Goal: Use online tool/utility: Utilize a website feature to perform a specific function

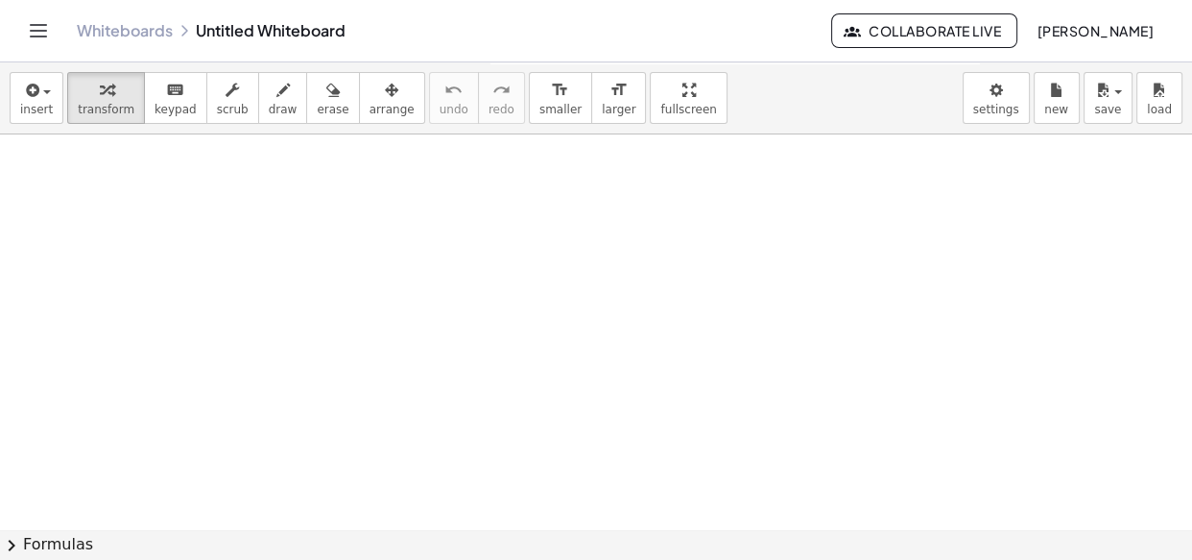
click at [269, 124] on div "insert select one: Math Expression Function Text Youtube Video Graphing Geometr…" at bounding box center [596, 98] width 1192 height 72
click at [269, 111] on span "draw" at bounding box center [283, 109] width 29 height 13
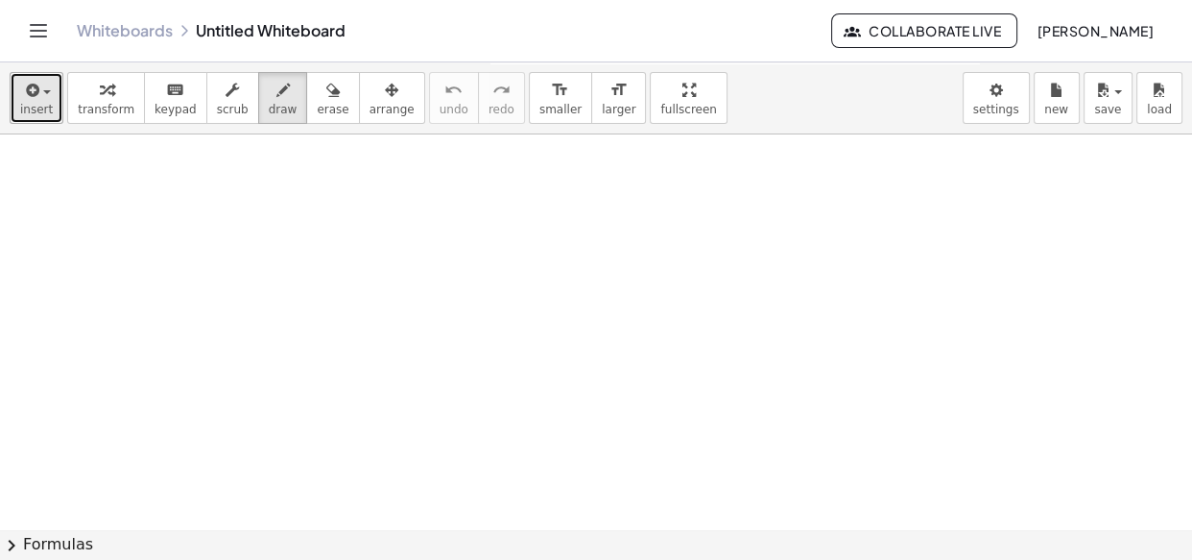
click at [10, 103] on button "insert" at bounding box center [37, 98] width 54 height 52
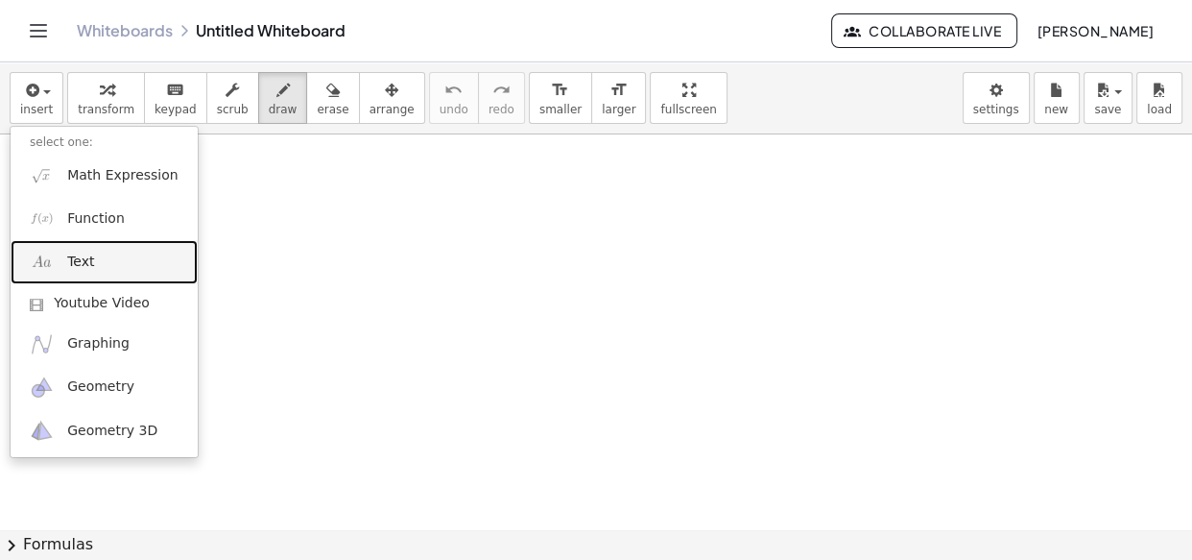
click at [111, 258] on link "Text" at bounding box center [104, 261] width 187 height 43
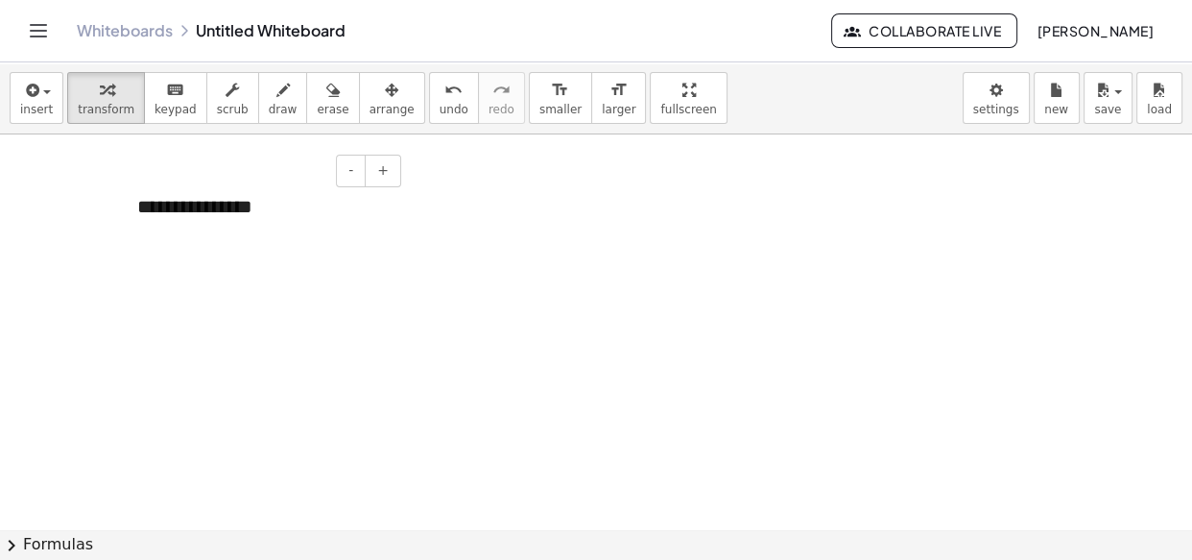
click at [290, 218] on div "**********" at bounding box center [262, 207] width 288 height 66
drag, startPoint x: 61, startPoint y: 210, endPoint x: 36, endPoint y: 202, distance: 26.4
click at [277, 216] on div at bounding box center [262, 207] width 288 height 66
click at [275, 213] on div "**********" at bounding box center [262, 207] width 288 height 66
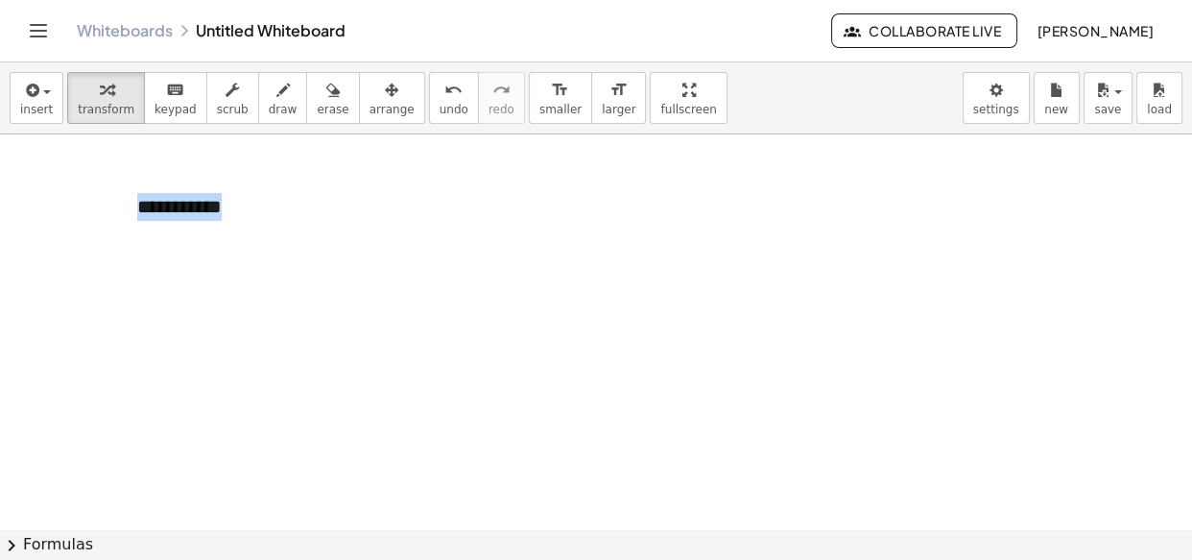
drag, startPoint x: 321, startPoint y: 223, endPoint x: 0, endPoint y: 220, distance: 320.6
click at [404, 209] on div "**********" at bounding box center [262, 207] width 288 height 66
click at [296, 175] on div "- +" at bounding box center [257, 171] width 288 height 33
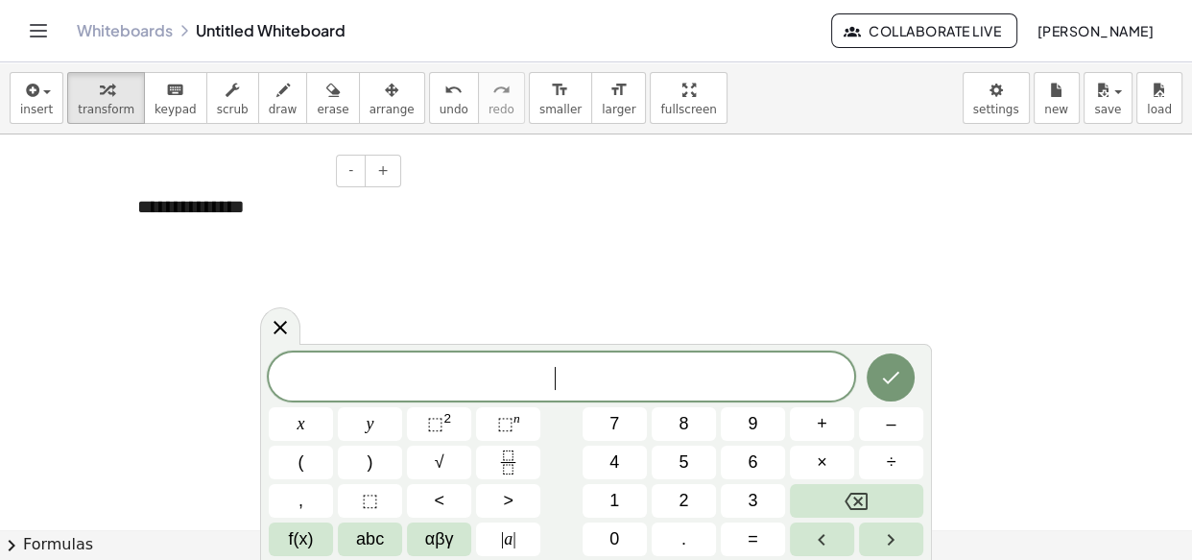
click at [276, 220] on div "**********" at bounding box center [262, 207] width 288 height 66
click at [290, 237] on div "**********" at bounding box center [262, 207] width 288 height 66
drag, startPoint x: 618, startPoint y: 102, endPoint x: 563, endPoint y: 203, distance: 115.1
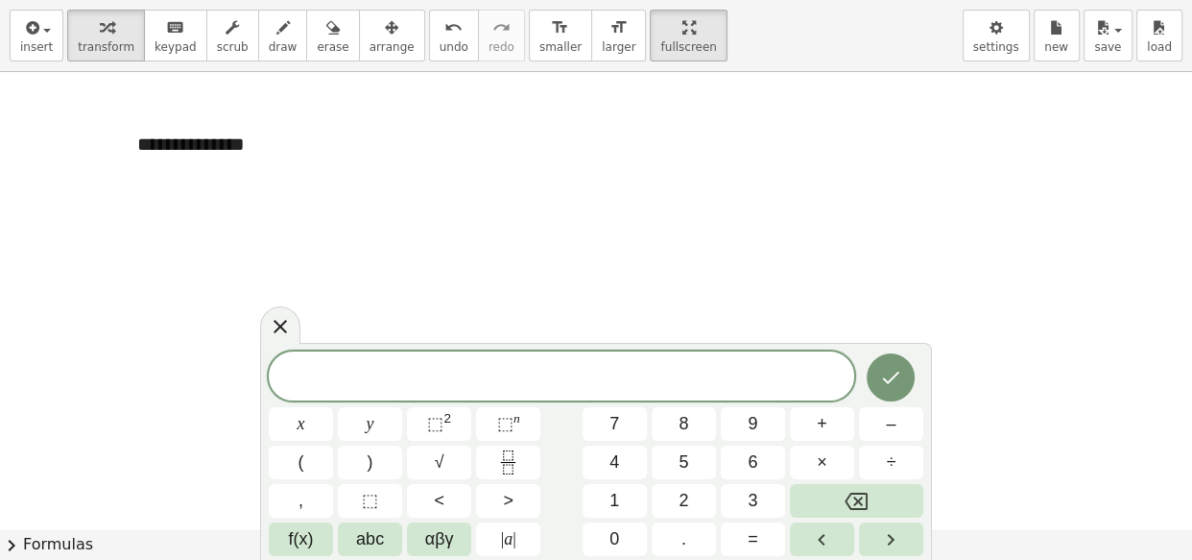
click at [618, 178] on div "**********" at bounding box center [596, 280] width 1192 height 560
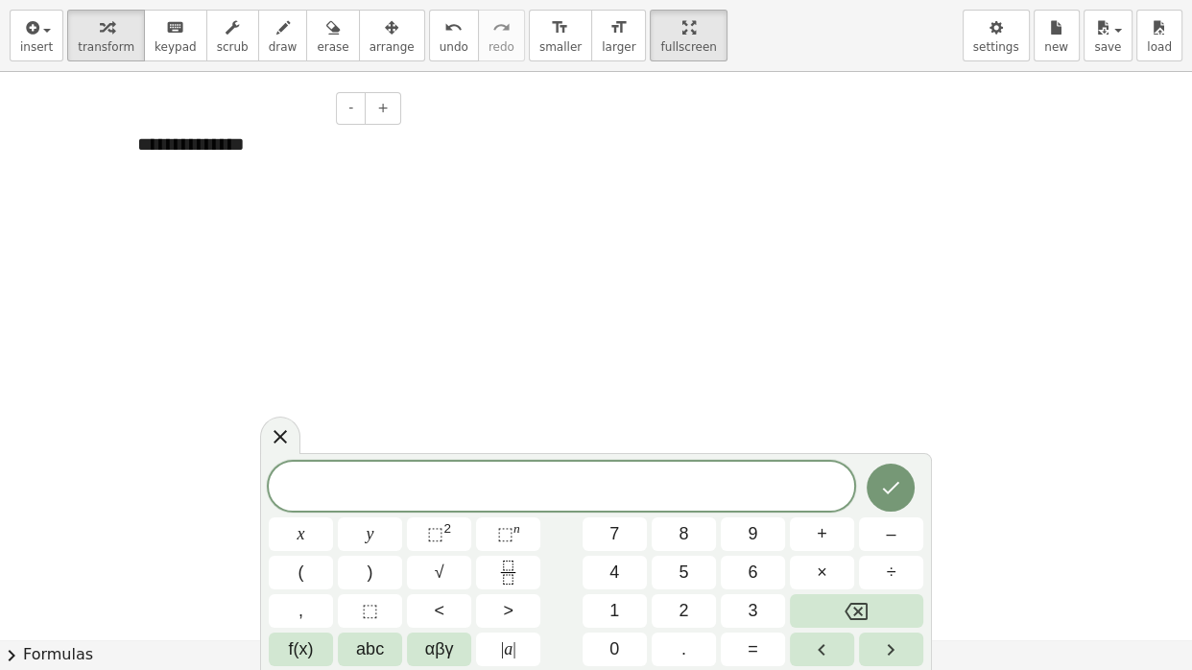
click at [351, 173] on div "**********" at bounding box center [262, 144] width 288 height 66
click at [385, 28] on icon "button" at bounding box center [391, 27] width 13 height 23
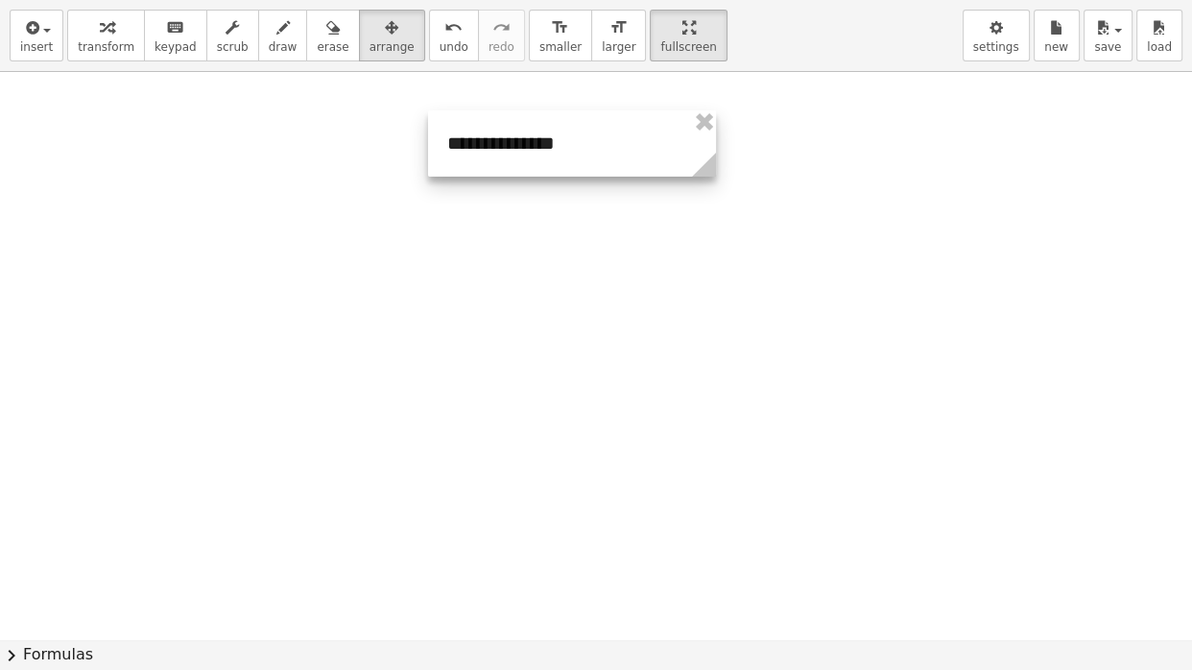
drag, startPoint x: 339, startPoint y: 166, endPoint x: 639, endPoint y: 165, distance: 300.5
click at [639, 165] on div at bounding box center [572, 143] width 288 height 66
click at [734, 189] on div at bounding box center [596, 639] width 1192 height 1135
click at [269, 50] on span "draw" at bounding box center [283, 46] width 29 height 13
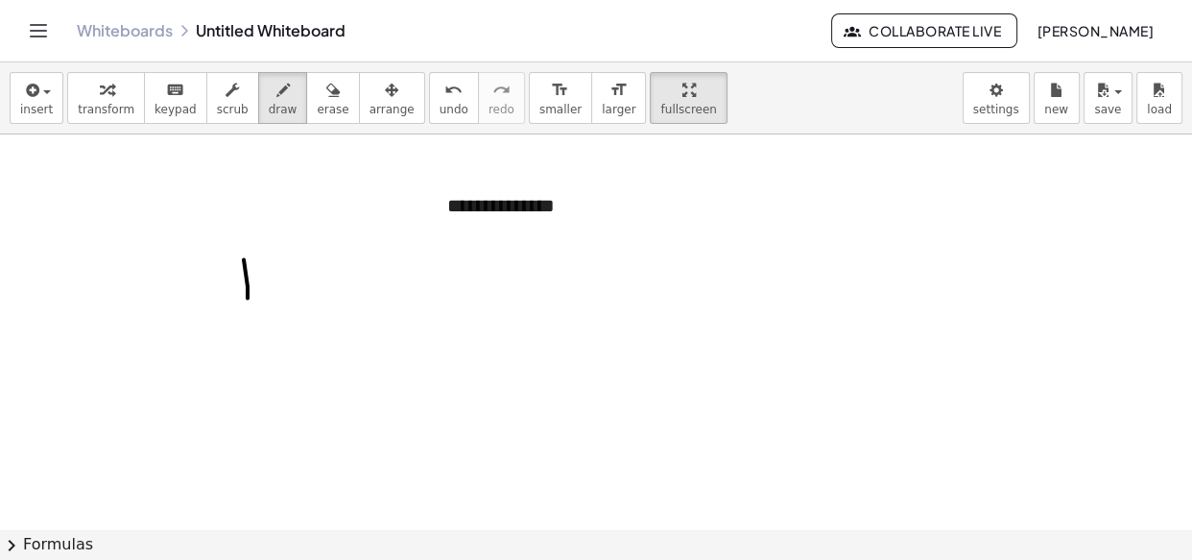
drag, startPoint x: 255, startPoint y: 267, endPoint x: 260, endPoint y: 255, distance: 12.5
drag, startPoint x: 302, startPoint y: 259, endPoint x: 317, endPoint y: 253, distance: 15.5
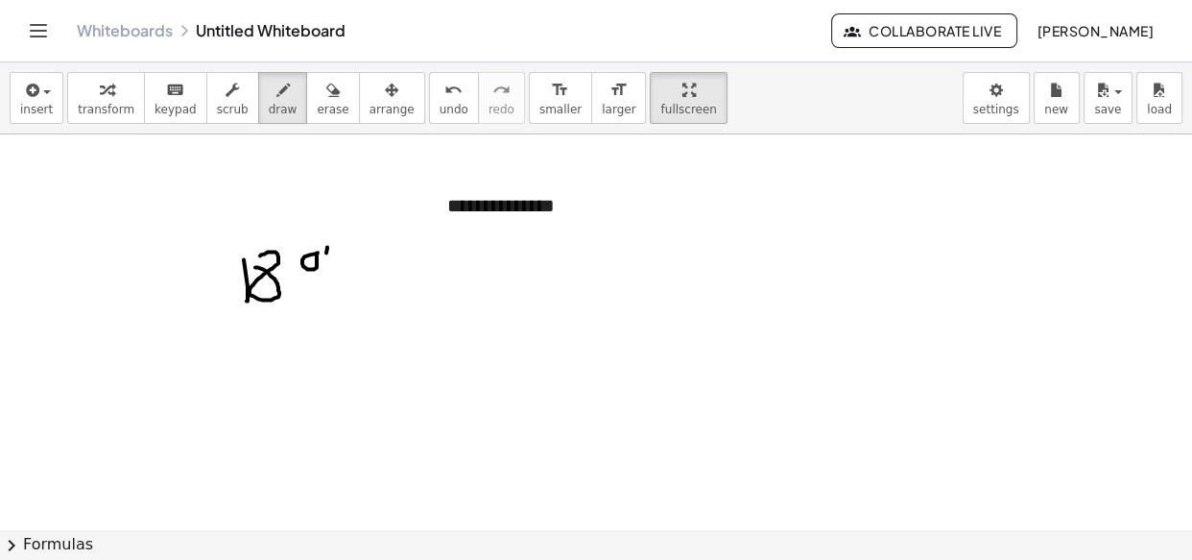
drag, startPoint x: 326, startPoint y: 252, endPoint x: 322, endPoint y: 284, distance: 32.0
drag, startPoint x: 384, startPoint y: 279, endPoint x: 410, endPoint y: 277, distance: 26.0
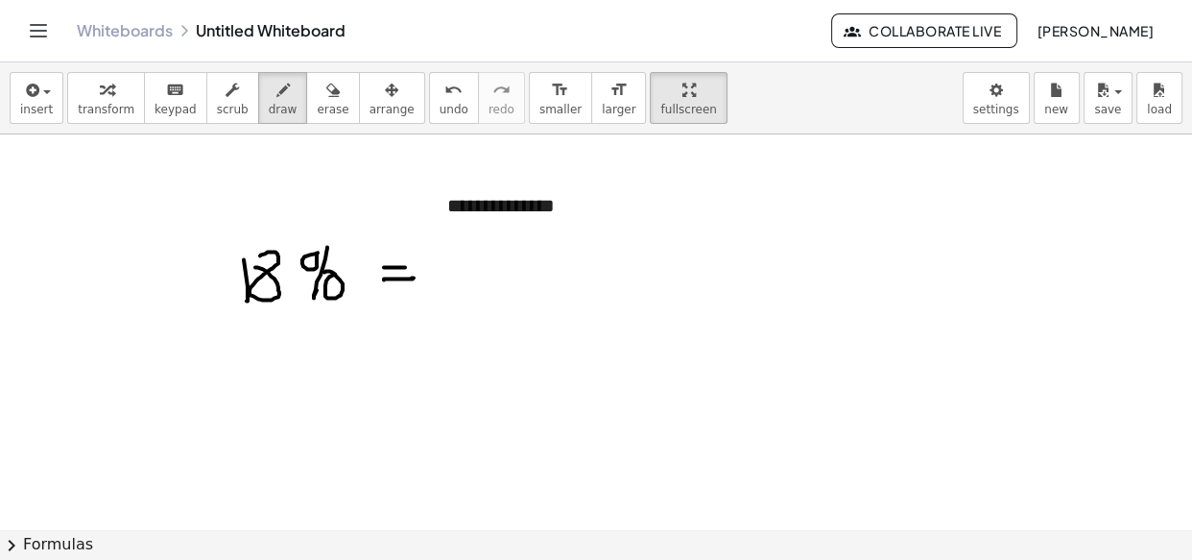
drag, startPoint x: 393, startPoint y: 267, endPoint x: 409, endPoint y: 267, distance: 16.3
drag, startPoint x: 250, startPoint y: 335, endPoint x: 248, endPoint y: 361, distance: 26.0
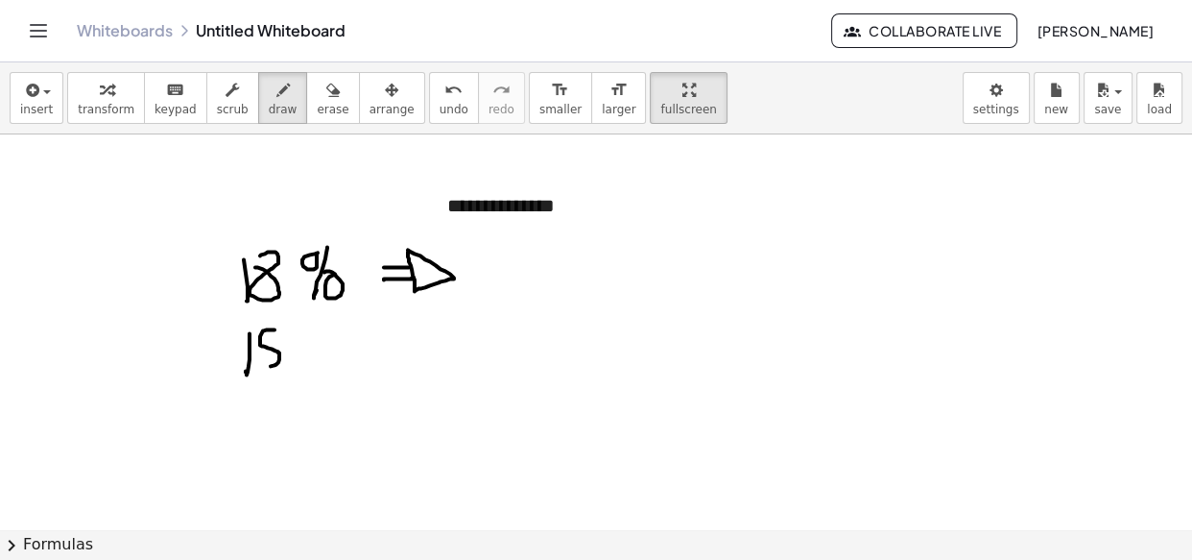
drag, startPoint x: 262, startPoint y: 332, endPoint x: 291, endPoint y: 355, distance: 36.9
drag, startPoint x: 313, startPoint y: 330, endPoint x: 324, endPoint y: 327, distance: 10.9
drag, startPoint x: 325, startPoint y: 326, endPoint x: 335, endPoint y: 354, distance: 29.4
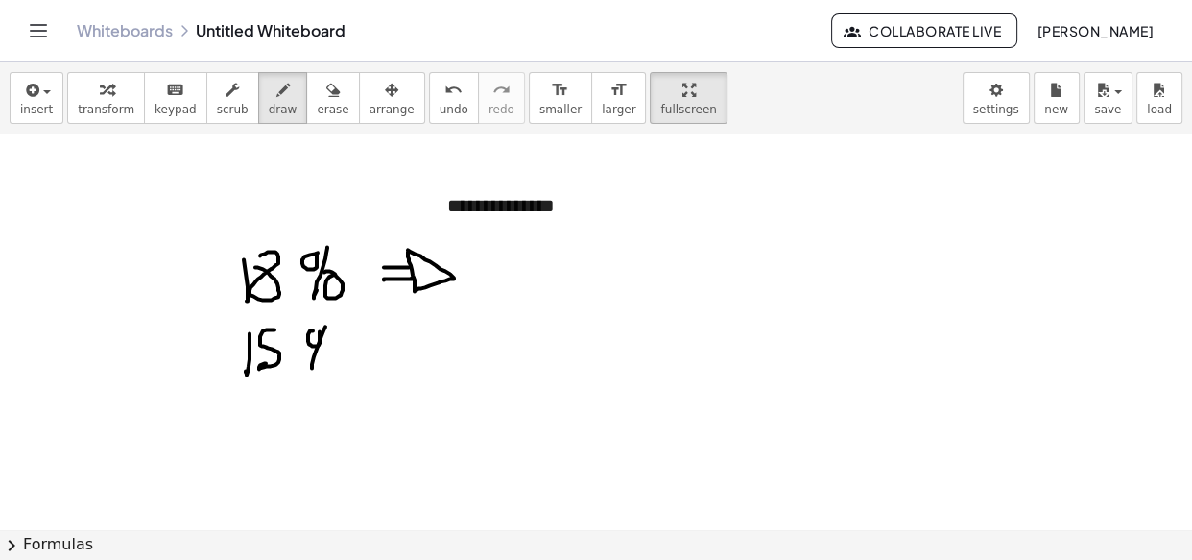
drag, startPoint x: 396, startPoint y: 343, endPoint x: 399, endPoint y: 357, distance: 14.7
drag, startPoint x: 399, startPoint y: 356, endPoint x: 431, endPoint y: 352, distance: 31.9
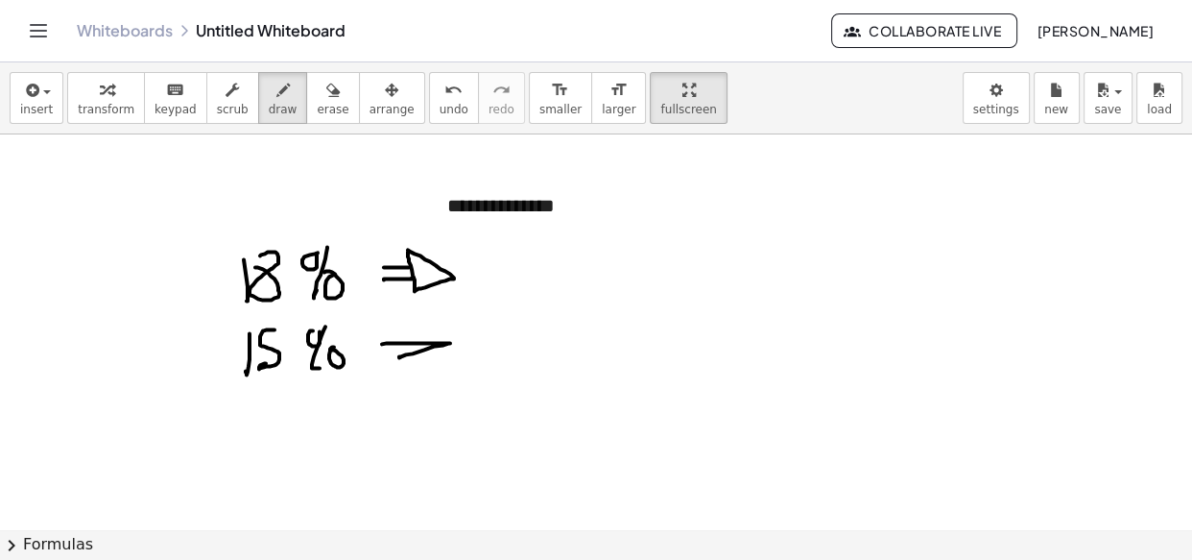
drag, startPoint x: 421, startPoint y: 321, endPoint x: 431, endPoint y: 348, distance: 29.4
drag, startPoint x: 394, startPoint y: 353, endPoint x: 423, endPoint y: 353, distance: 29.8
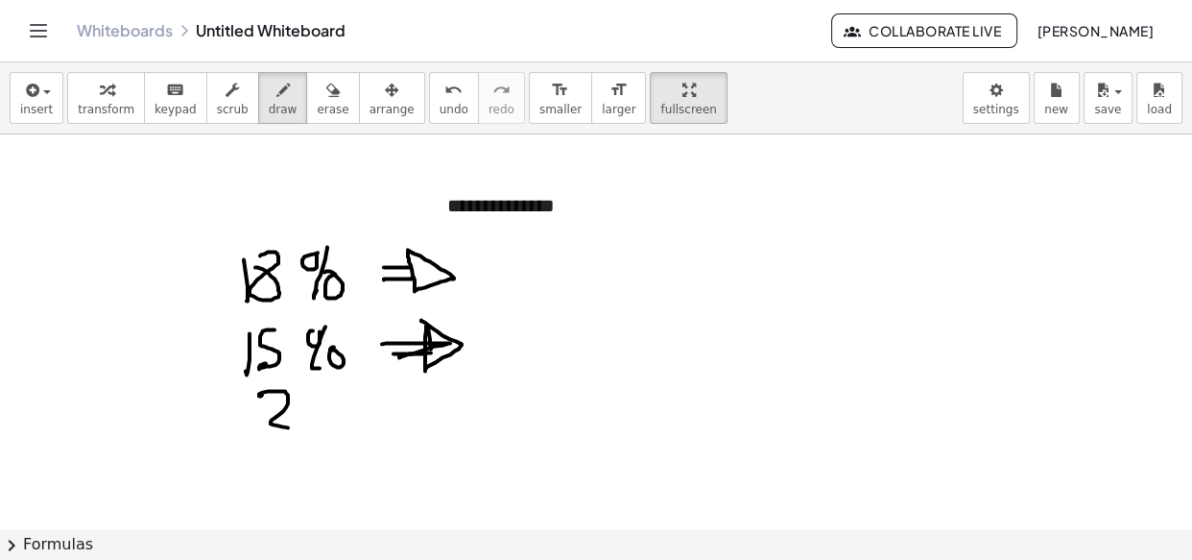
drag, startPoint x: 259, startPoint y: 395, endPoint x: 294, endPoint y: 426, distance: 46.2
drag, startPoint x: 315, startPoint y: 394, endPoint x: 325, endPoint y: 395, distance: 10.6
drag, startPoint x: 327, startPoint y: 397, endPoint x: 318, endPoint y: 432, distance: 35.9
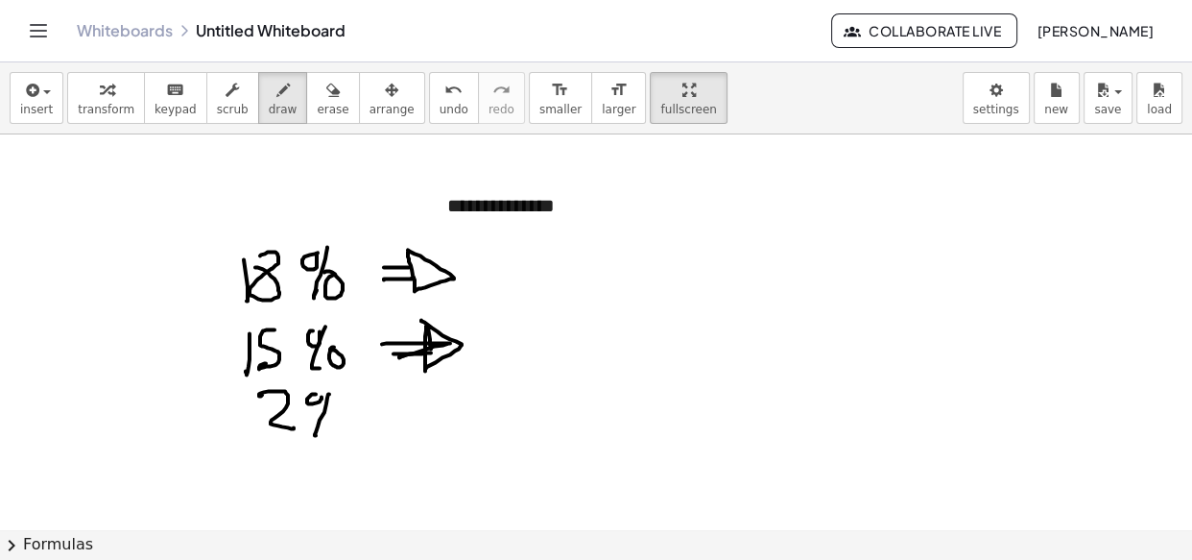
drag, startPoint x: 334, startPoint y: 419, endPoint x: 349, endPoint y: 412, distance: 16.8
drag, startPoint x: 431, startPoint y: 411, endPoint x: 407, endPoint y: 423, distance: 27.0
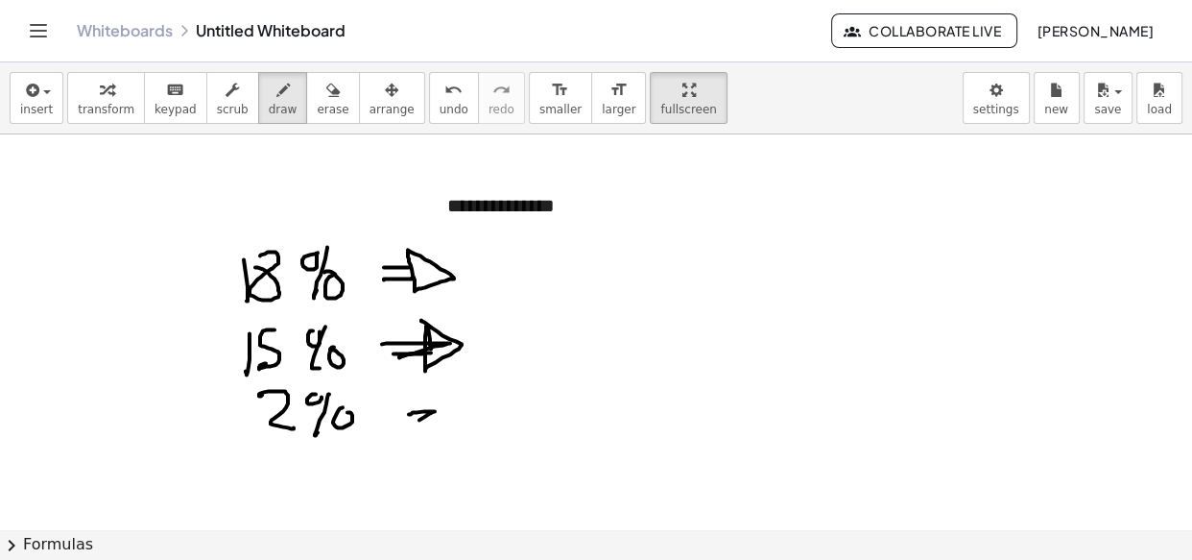
drag, startPoint x: 407, startPoint y: 423, endPoint x: 433, endPoint y: 420, distance: 26.1
drag, startPoint x: 428, startPoint y: 403, endPoint x: 372, endPoint y: 456, distance: 76.7
drag, startPoint x: 250, startPoint y: 457, endPoint x: 267, endPoint y: 491, distance: 37.8
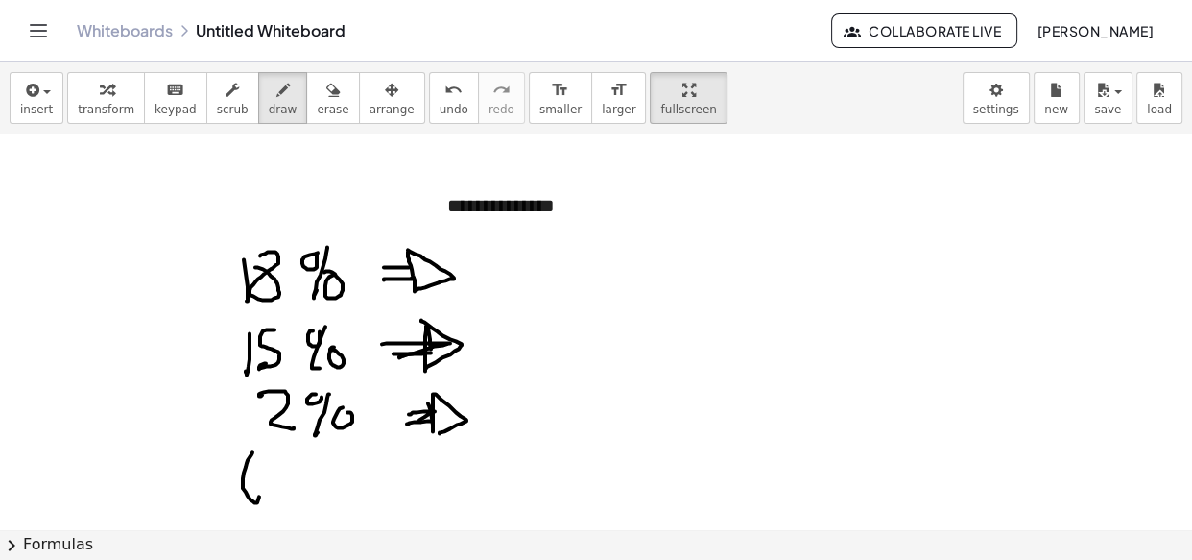
drag, startPoint x: 272, startPoint y: 482, endPoint x: 281, endPoint y: 474, distance: 12.3
drag, startPoint x: 319, startPoint y: 502, endPoint x: 336, endPoint y: 485, distance: 24.4
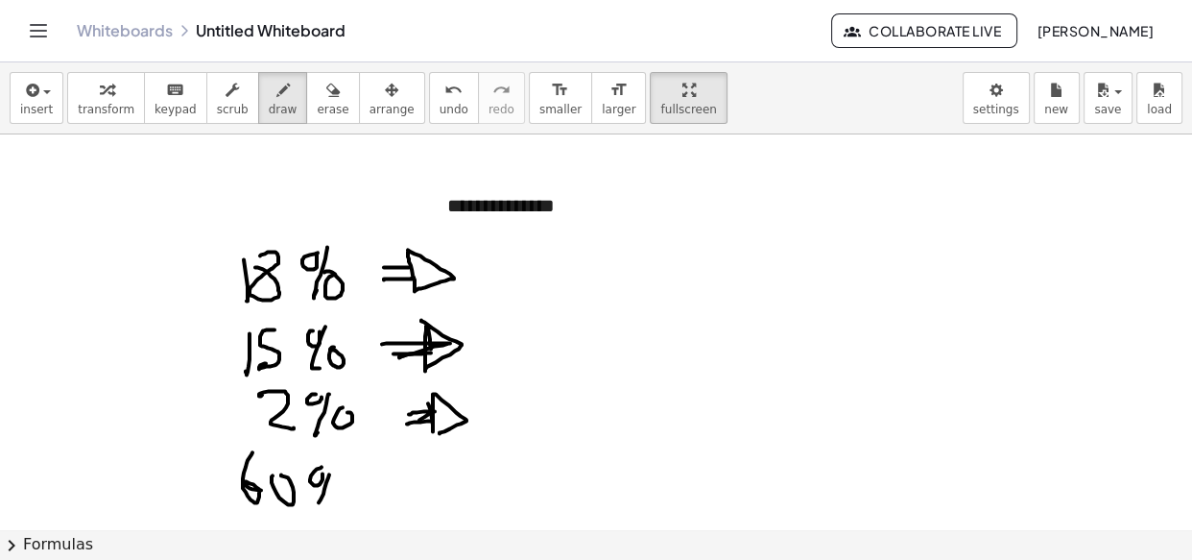
drag, startPoint x: 345, startPoint y: 503, endPoint x: 343, endPoint y: 482, distance: 21.2
drag, startPoint x: 401, startPoint y: 477, endPoint x: 394, endPoint y: 487, distance: 12.3
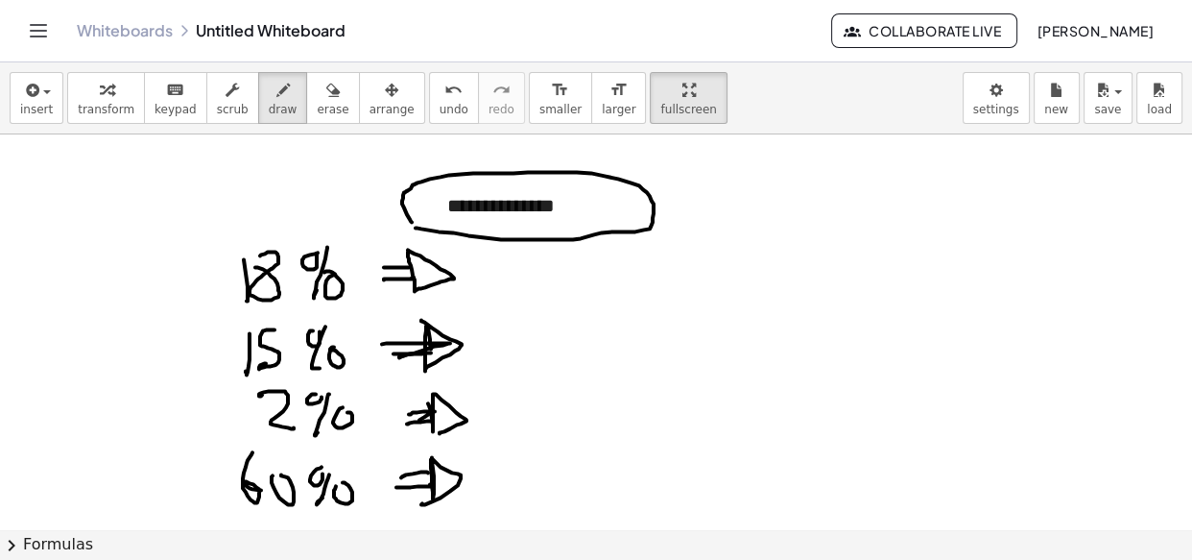
drag, startPoint x: 419, startPoint y: 223, endPoint x: 261, endPoint y: 229, distance: 157.6
drag, startPoint x: 262, startPoint y: 239, endPoint x: 273, endPoint y: 233, distance: 12.0
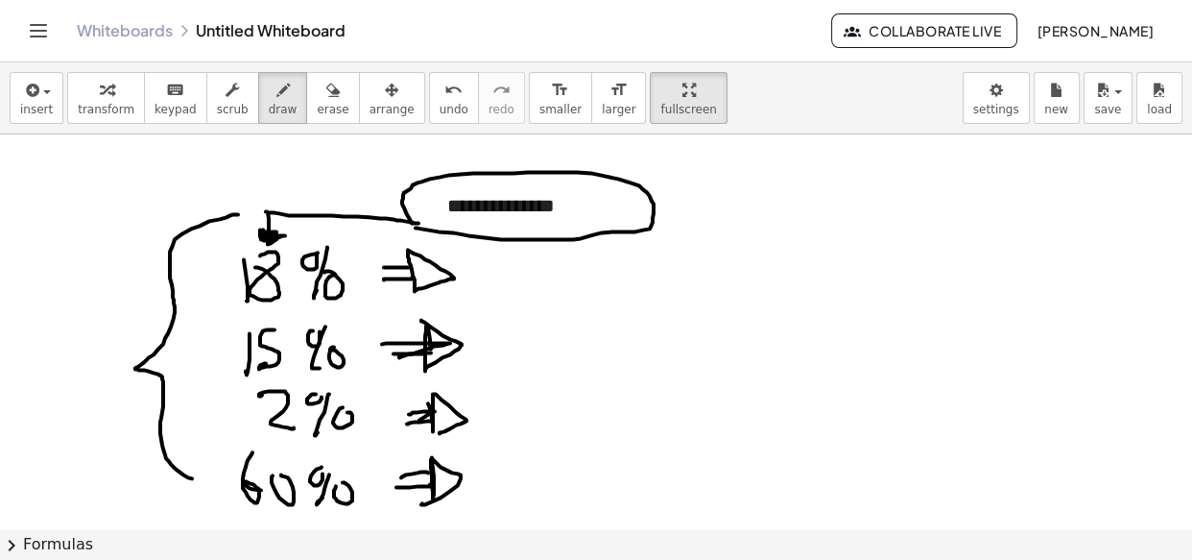
drag, startPoint x: 238, startPoint y: 214, endPoint x: 198, endPoint y: 479, distance: 268.0
drag, startPoint x: 592, startPoint y: 325, endPoint x: 615, endPoint y: 326, distance: 23.1
drag, startPoint x: 587, startPoint y: 344, endPoint x: 617, endPoint y: 344, distance: 30.7
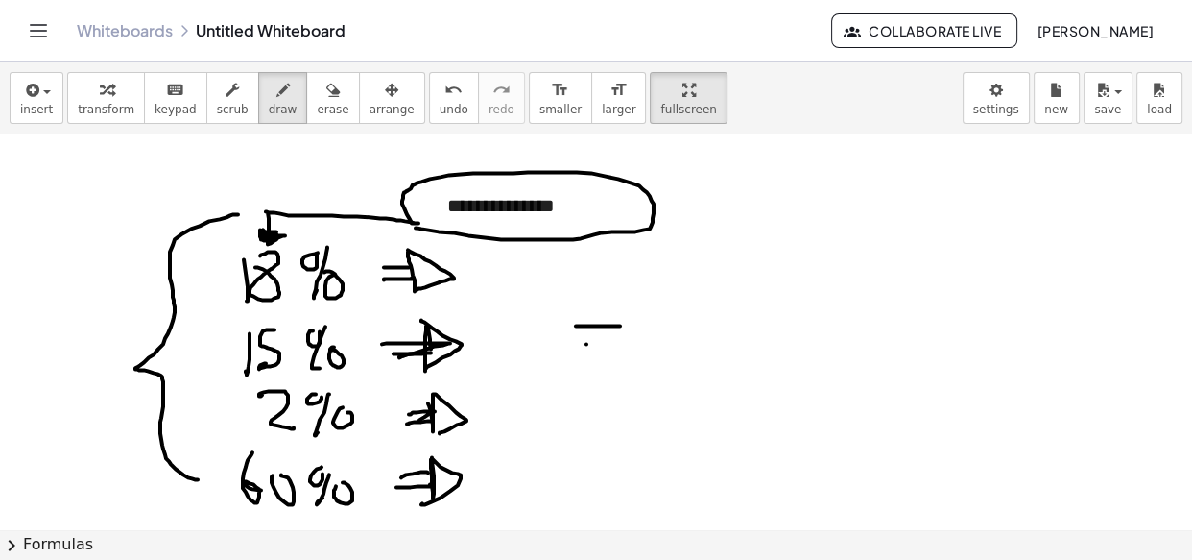
drag, startPoint x: 620, startPoint y: 306, endPoint x: 614, endPoint y: 388, distance: 81.8
drag, startPoint x: 756, startPoint y: 278, endPoint x: 761, endPoint y: 322, distance: 43.5
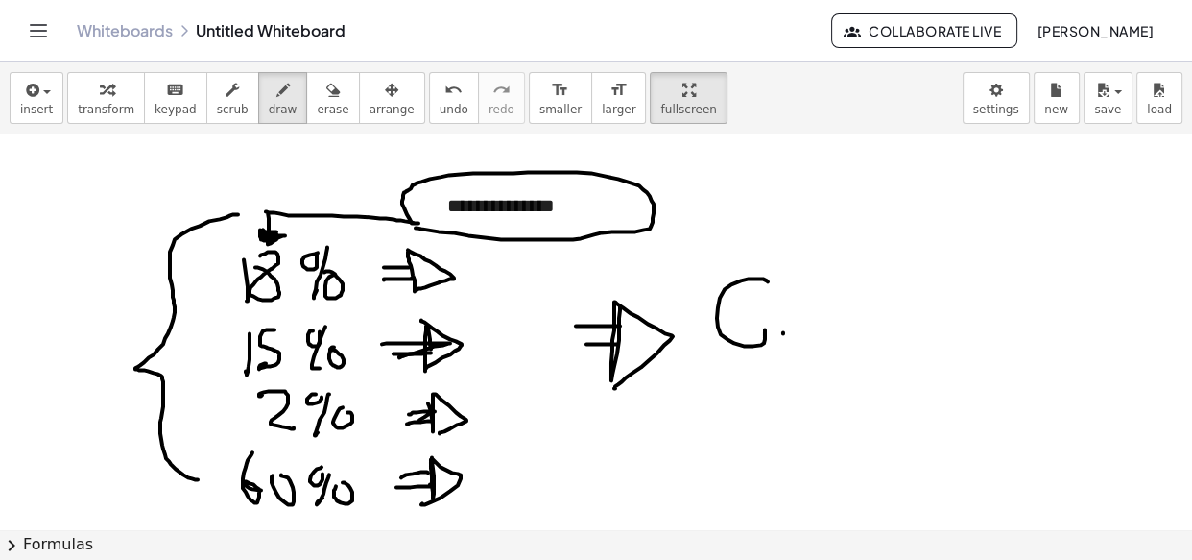
drag, startPoint x: 803, startPoint y: 302, endPoint x: 814, endPoint y: 334, distance: 33.7
drag, startPoint x: 815, startPoint y: 315, endPoint x: 838, endPoint y: 340, distance: 34.0
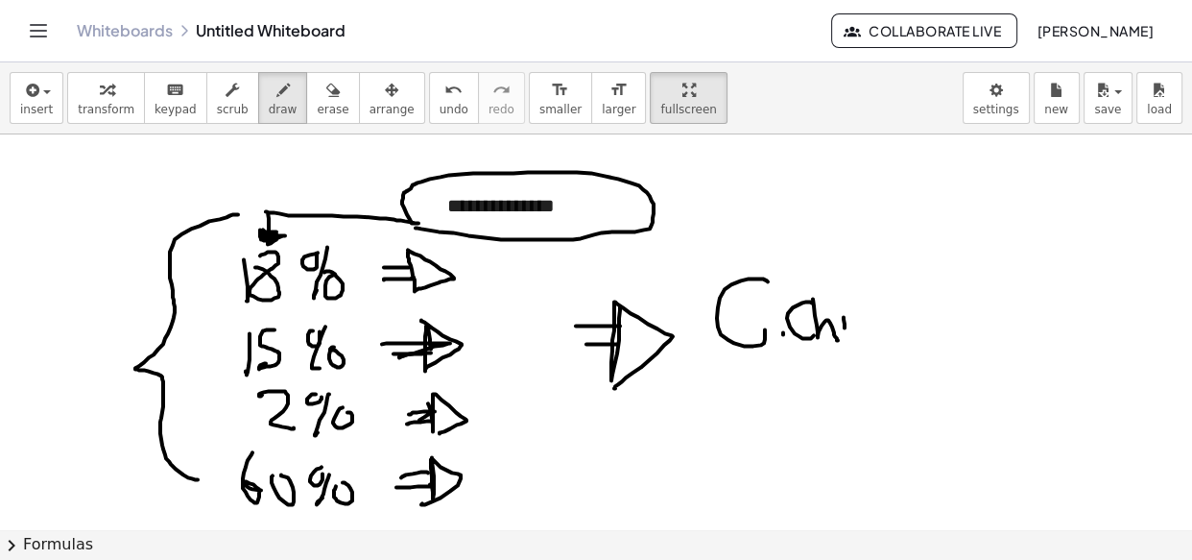
drag, startPoint x: 844, startPoint y: 317, endPoint x: 847, endPoint y: 337, distance: 20.4
drag, startPoint x: 838, startPoint y: 305, endPoint x: 876, endPoint y: 314, distance: 39.4
drag, startPoint x: 876, startPoint y: 314, endPoint x: 886, endPoint y: 338, distance: 25.8
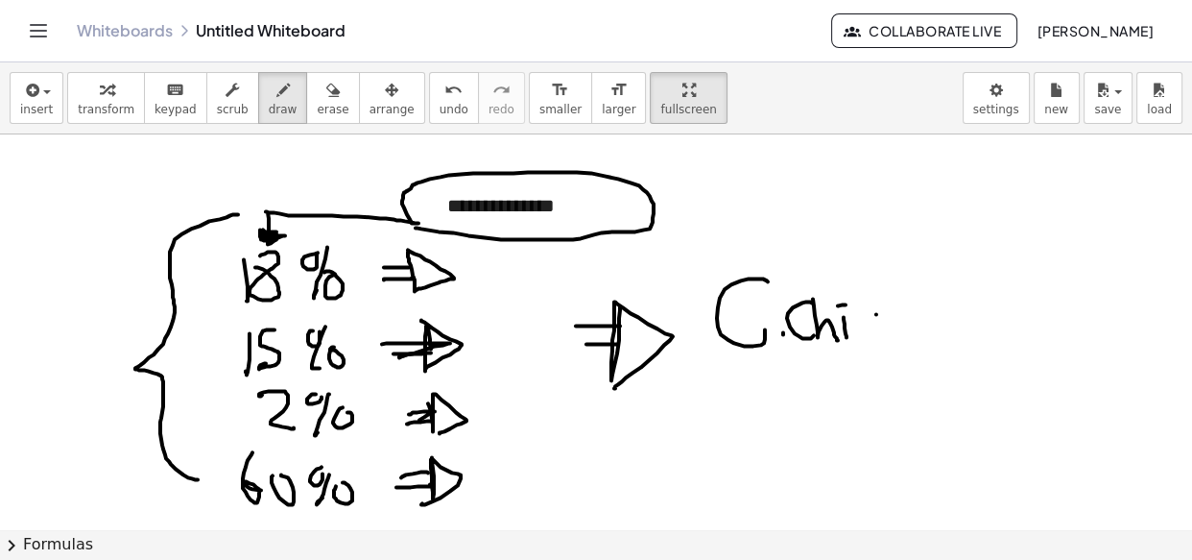
drag, startPoint x: 886, startPoint y: 323, endPoint x: 894, endPoint y: 329, distance: 10.2
drag, startPoint x: 894, startPoint y: 329, endPoint x: 902, endPoint y: 356, distance: 28.2
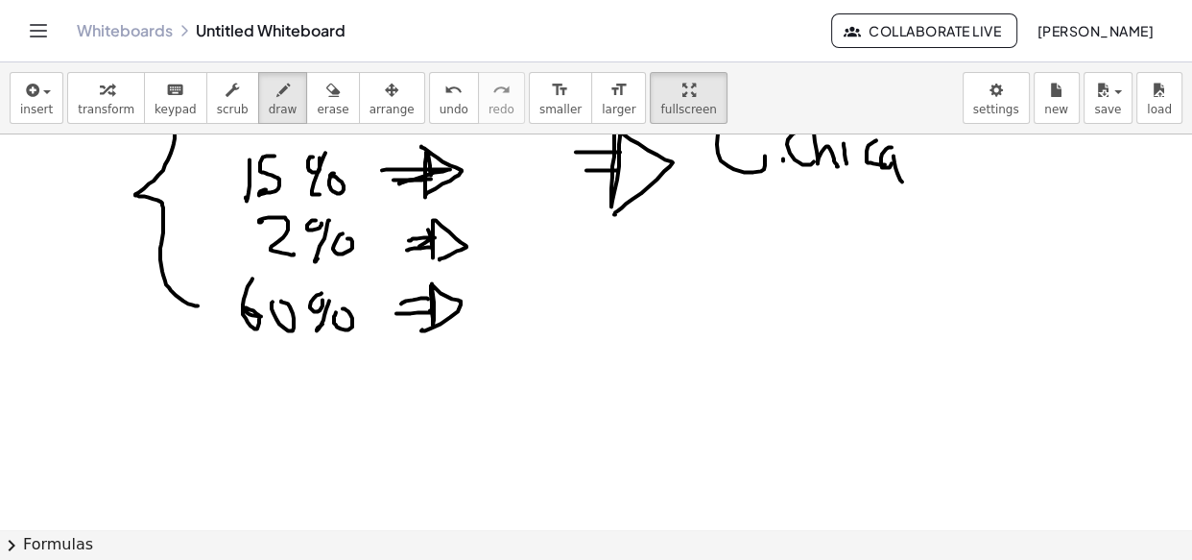
scroll to position [348, 0]
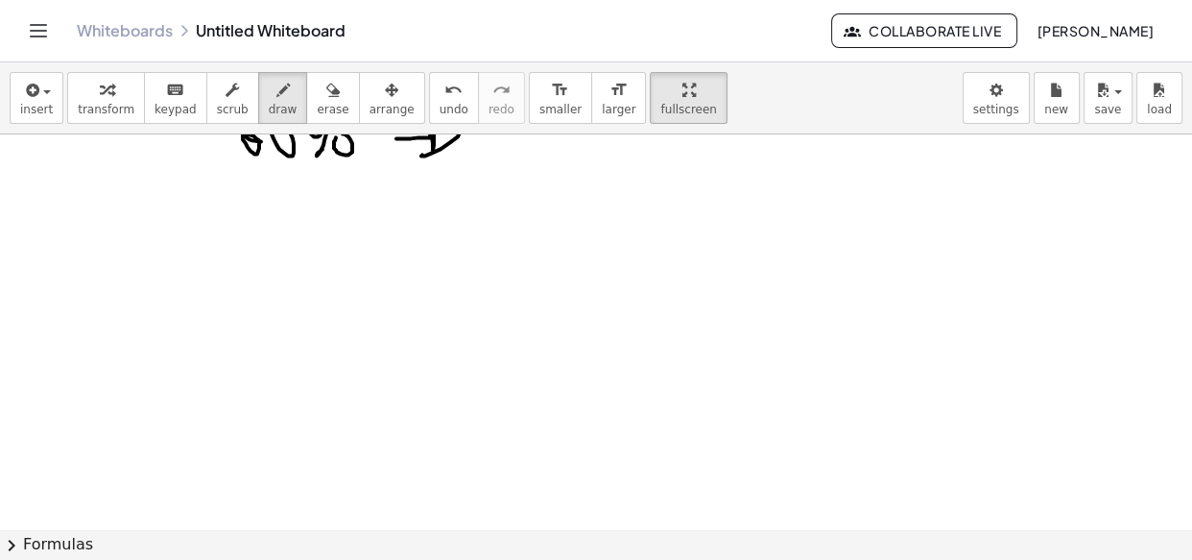
click at [525, 325] on div at bounding box center [596, 243] width 1192 height 914
